Goal: Task Accomplishment & Management: Manage account settings

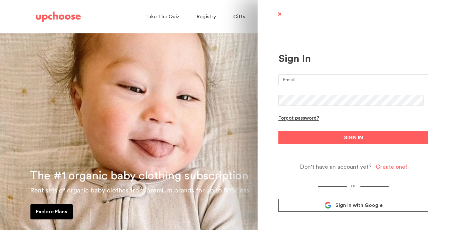
click at [327, 78] on input "email" at bounding box center [353, 79] width 150 height 11
type input "[EMAIL_ADDRESS][DOMAIN_NAME]"
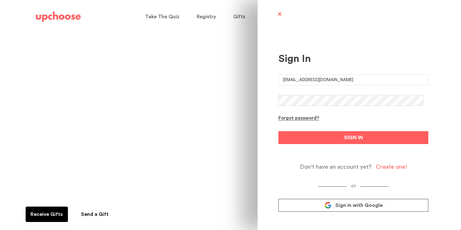
click at [278, 131] on button "SIGN IN" at bounding box center [353, 137] width 150 height 13
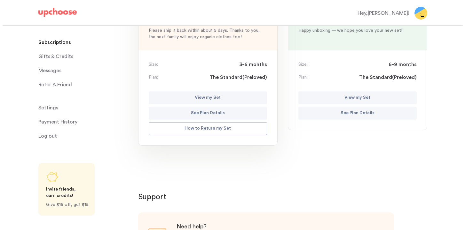
scroll to position [91, 0]
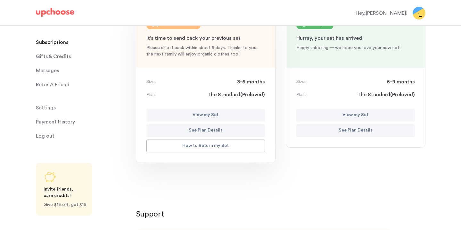
click at [207, 112] on p "View my Set" at bounding box center [205, 115] width 26 height 8
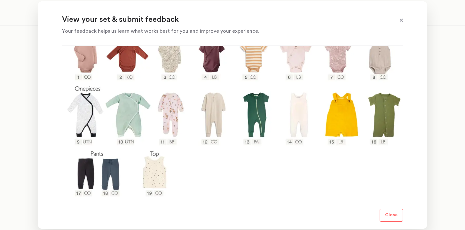
scroll to position [0, 0]
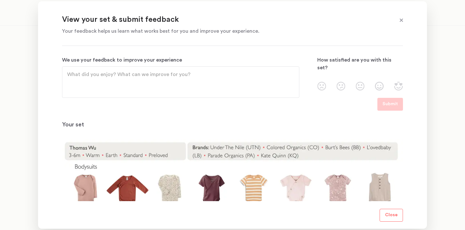
click at [401, 21] on span at bounding box center [402, 20] width 8 height 8
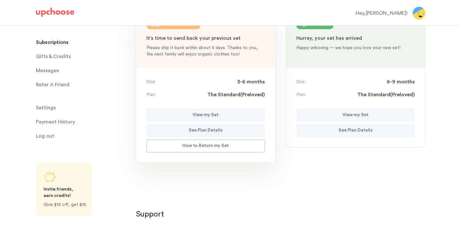
click at [344, 116] on p "View my Set" at bounding box center [355, 115] width 26 height 8
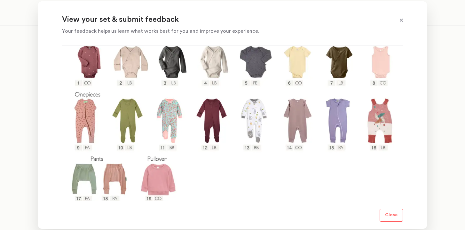
scroll to position [127, 0]
